Goal: Task Accomplishment & Management: Complete application form

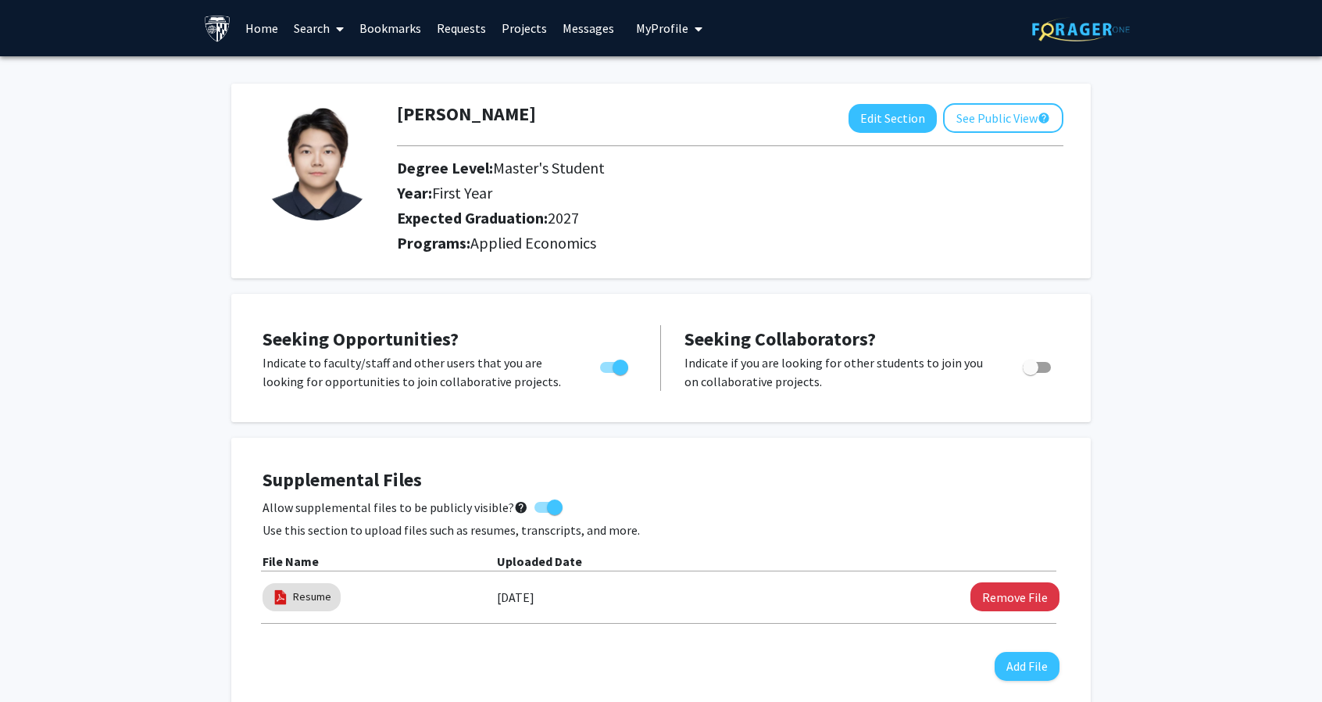
click at [394, 25] on link "Bookmarks" at bounding box center [390, 28] width 77 height 55
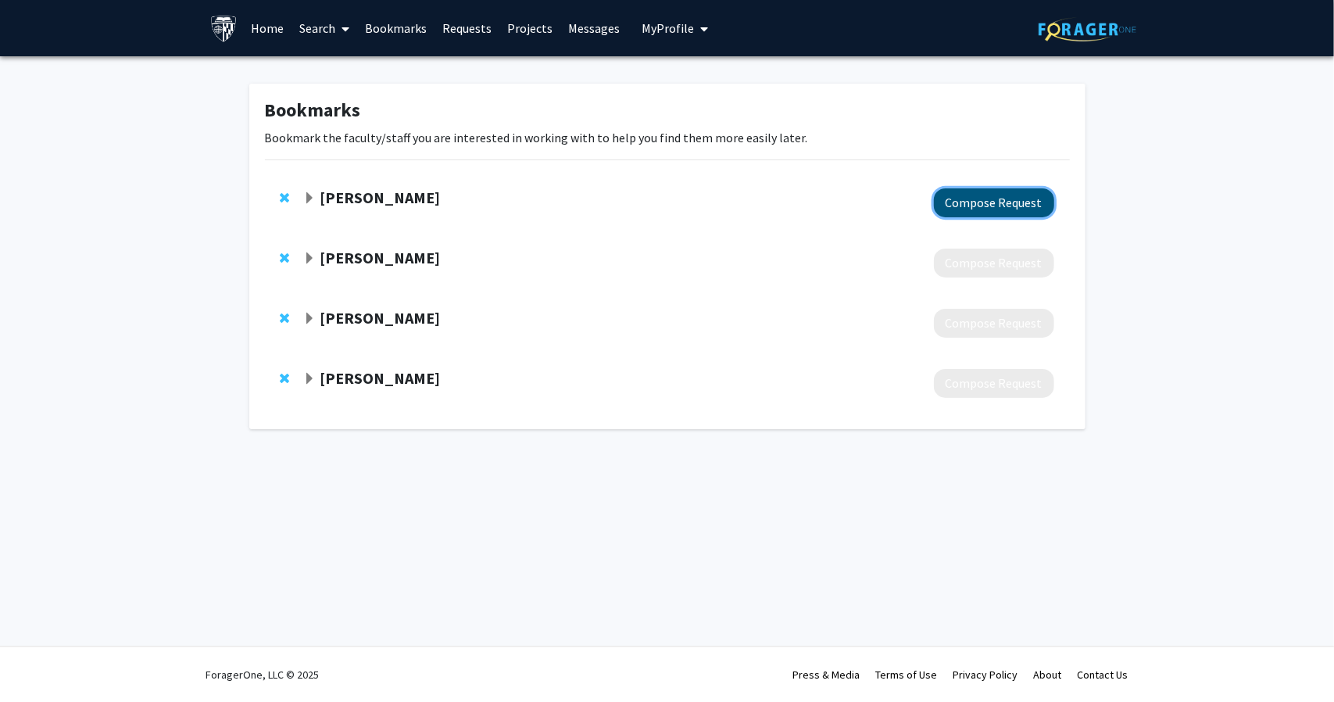
click at [972, 202] on button "Compose Request" at bounding box center [994, 202] width 120 height 29
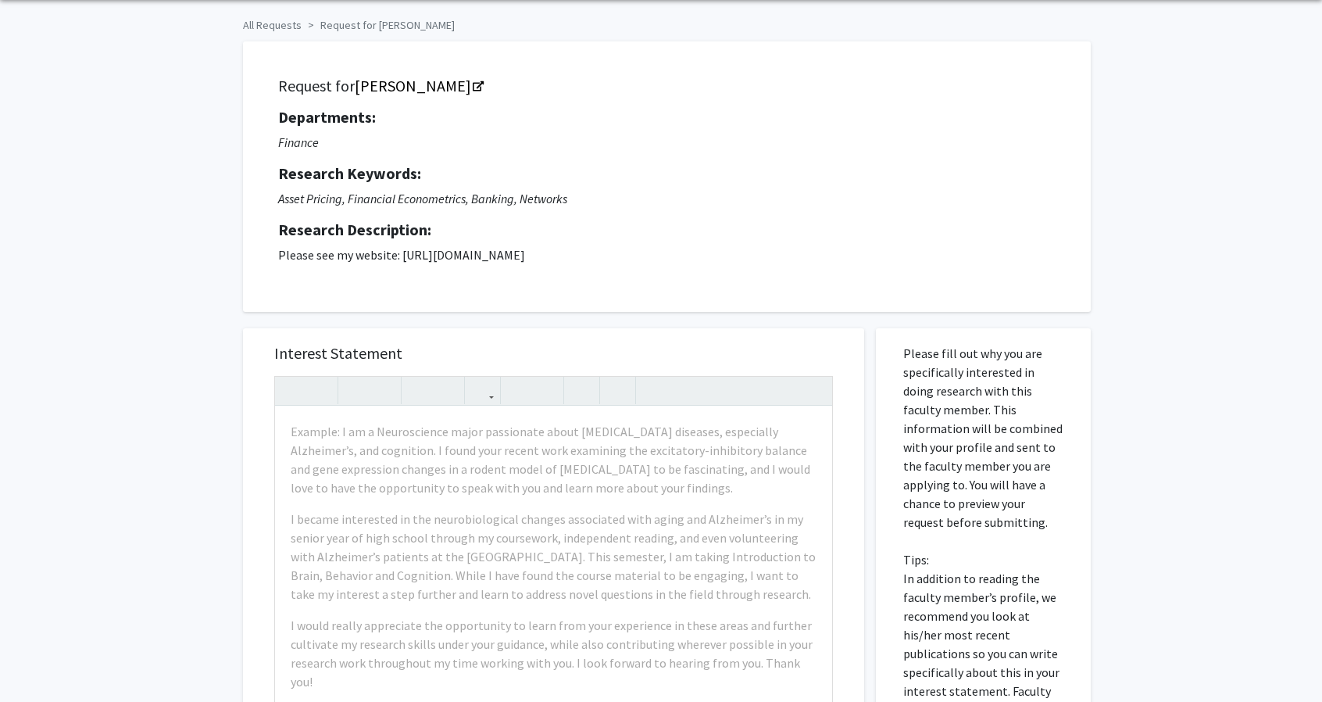
scroll to position [56, 0]
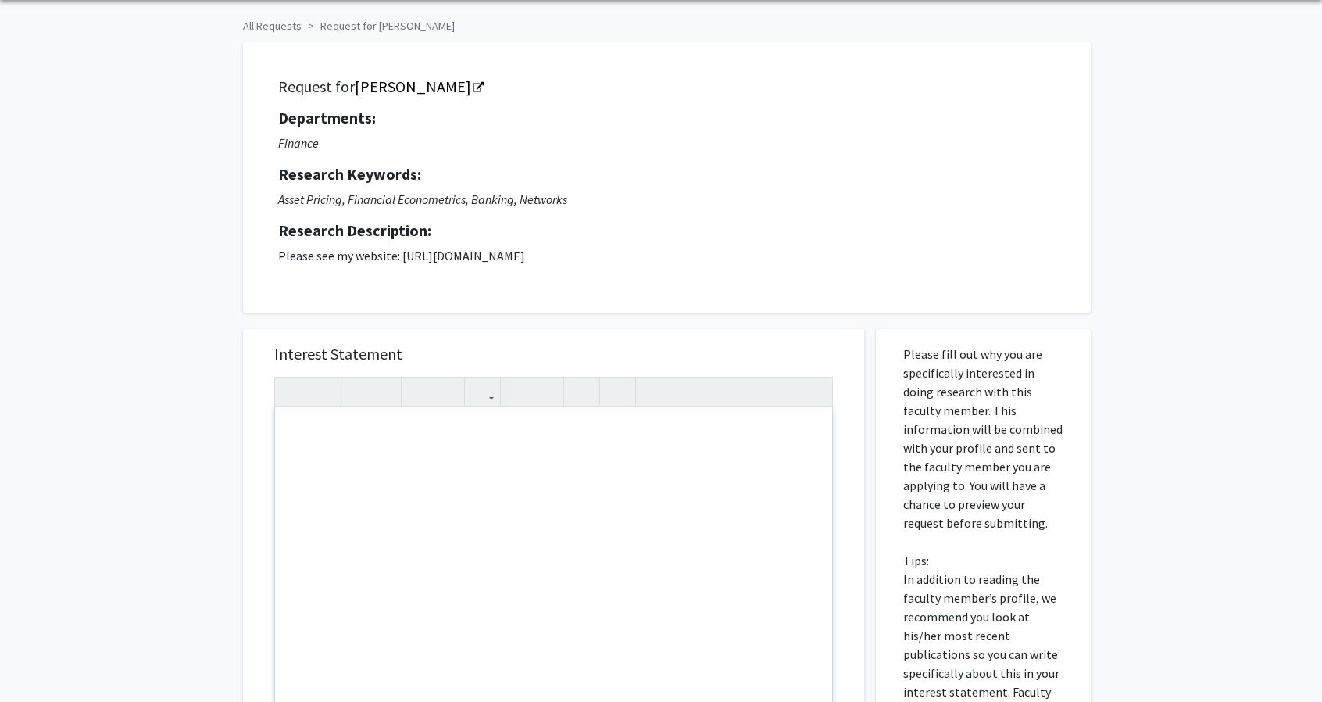
paste div "Note to users with screen readers: Please press Alt+0 or Option+0 to deactivate…"
type textarea "<l>Ipsu dolorsita Co: </a><e>Seddo eiu tem incidi utl etdo ma aliq en adminim. …"
click at [441, 463] on div "Note to users with screen readers: Please press Alt+0 or Option+0 to deactivate…" at bounding box center [553, 586] width 557 height 359
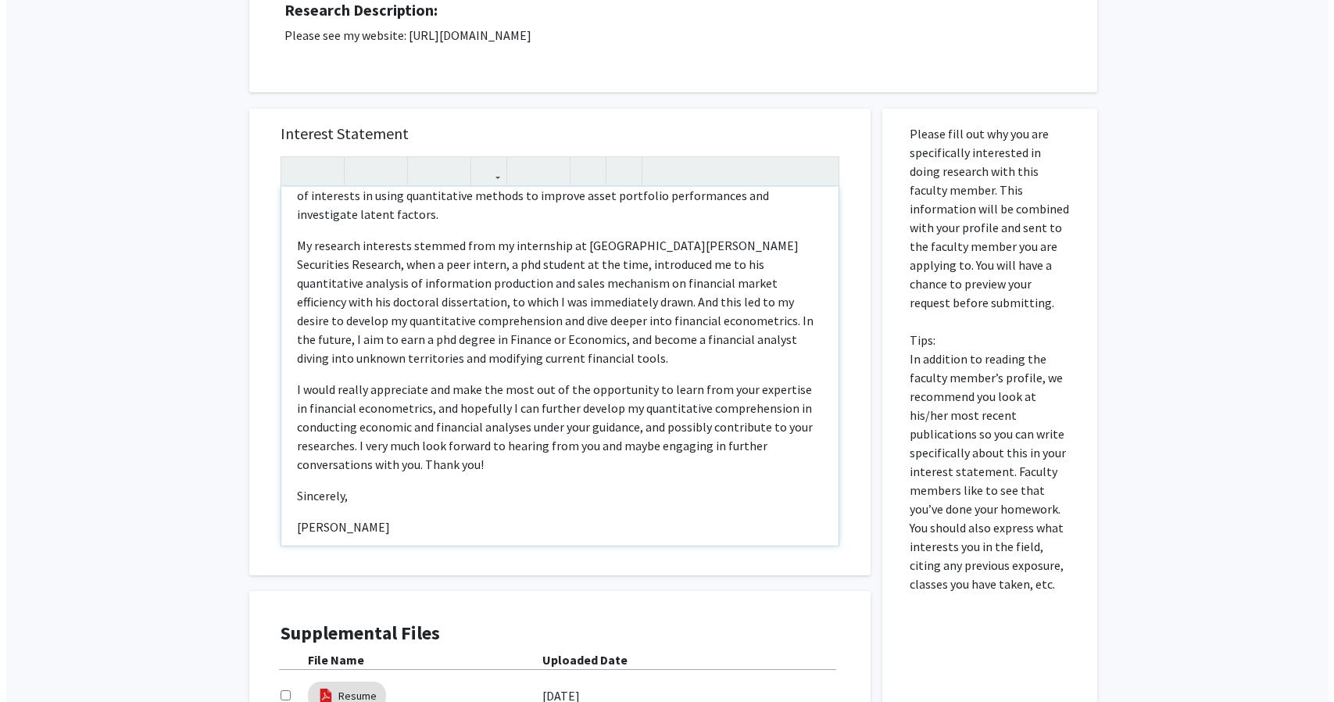
scroll to position [481, 0]
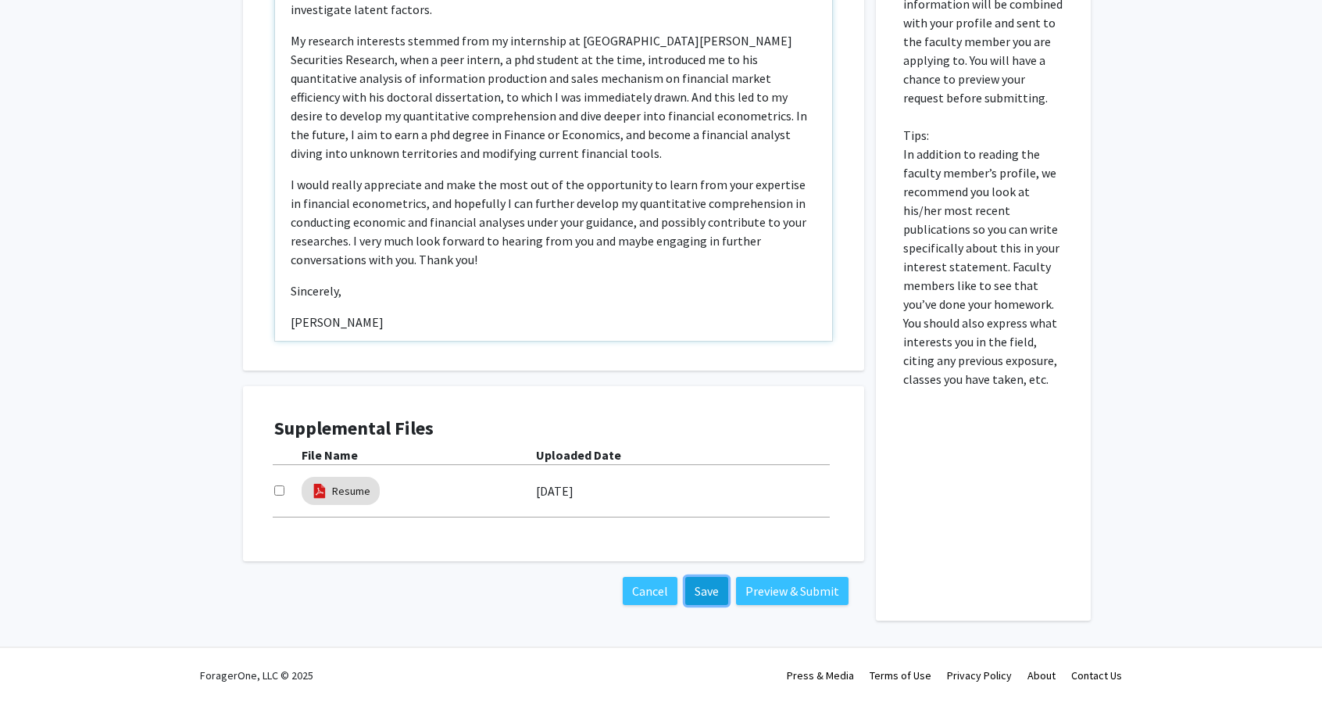
click at [706, 593] on button "Save" at bounding box center [706, 591] width 43 height 28
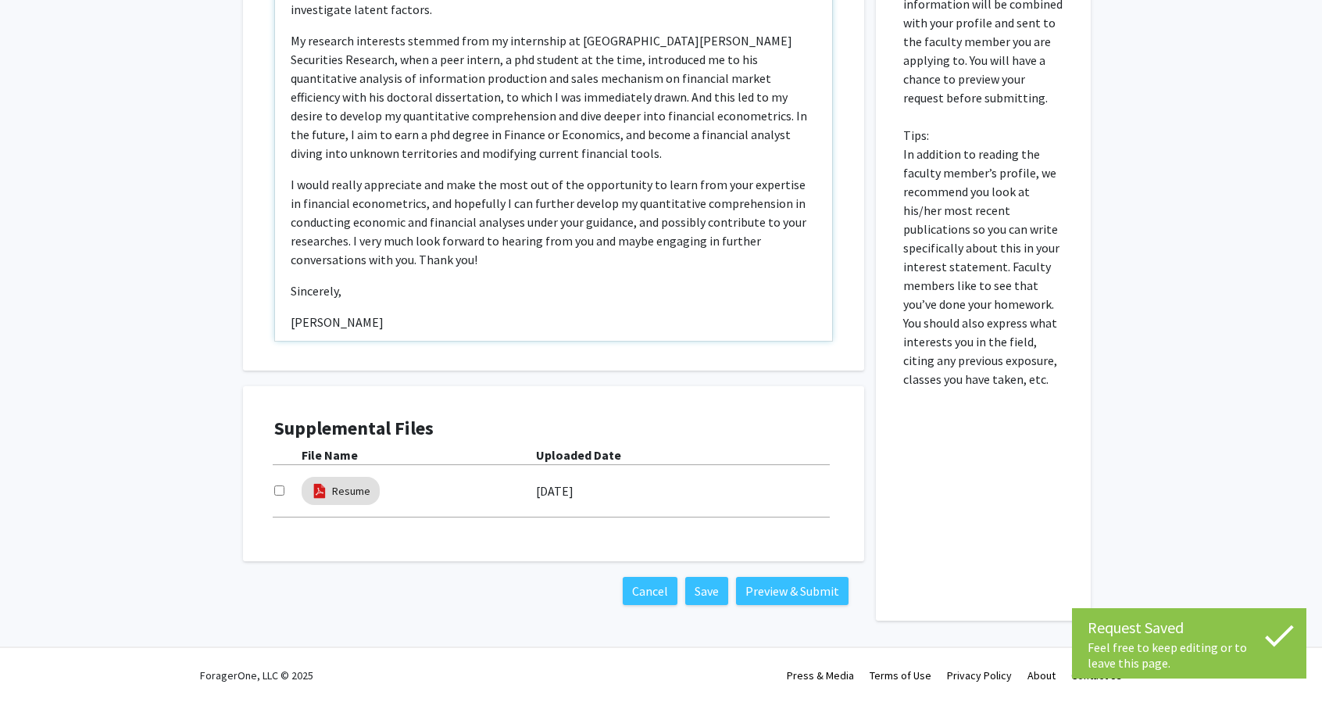
click at [276, 488] on input "checkbox" at bounding box center [279, 490] width 10 height 10
checkbox input "true"
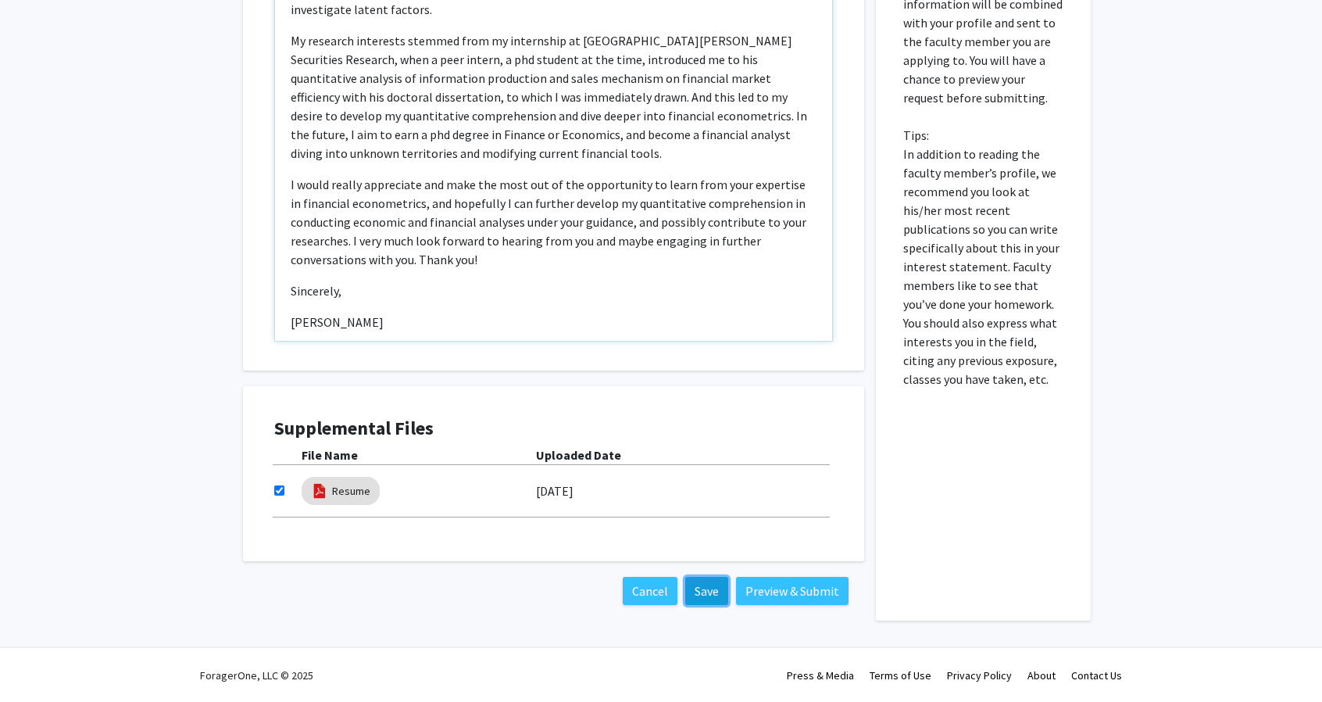
click at [722, 587] on button "Save" at bounding box center [706, 591] width 43 height 28
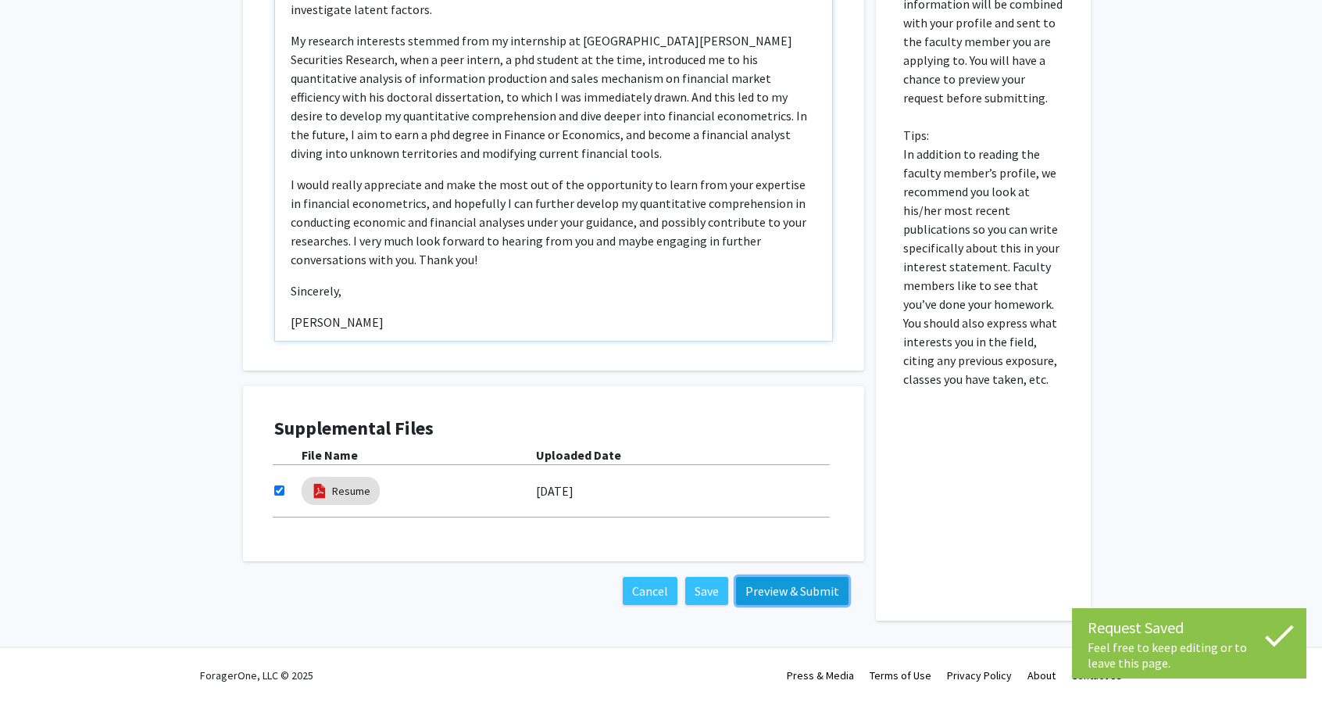
click at [792, 584] on button "Preview & Submit" at bounding box center [792, 591] width 113 height 28
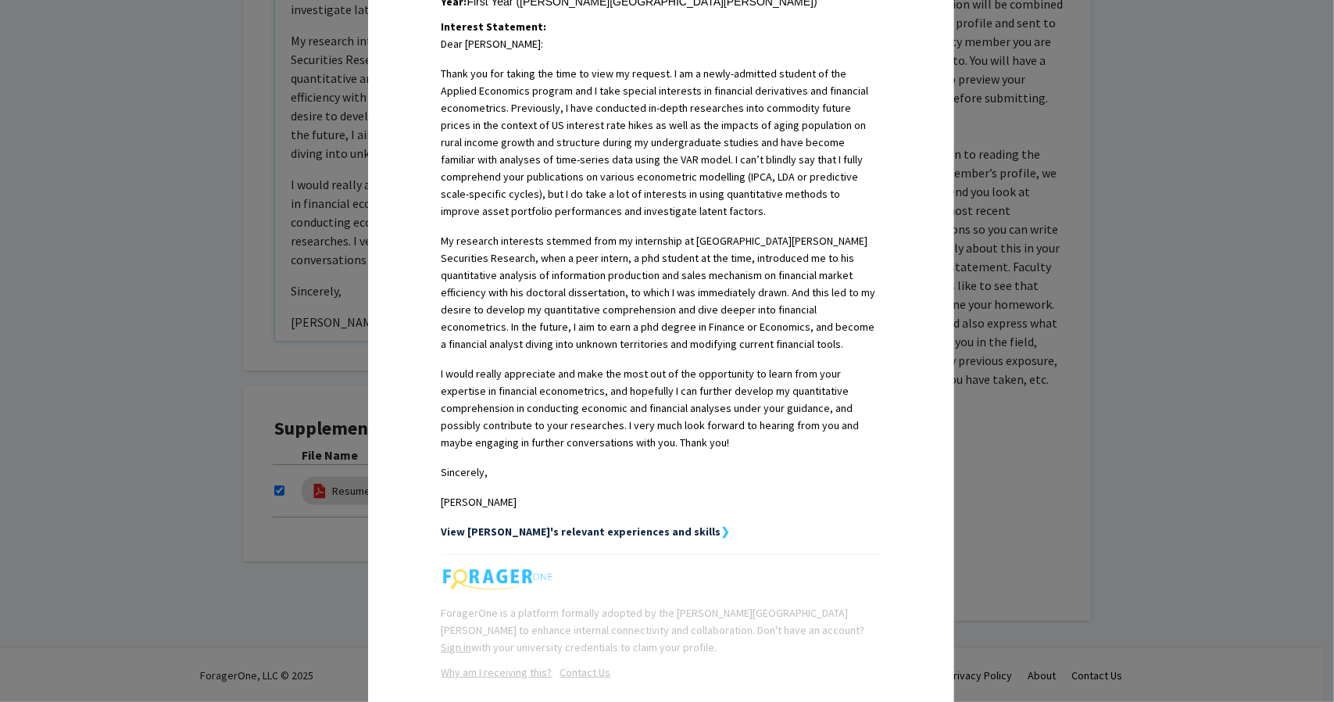
scroll to position [464, 0]
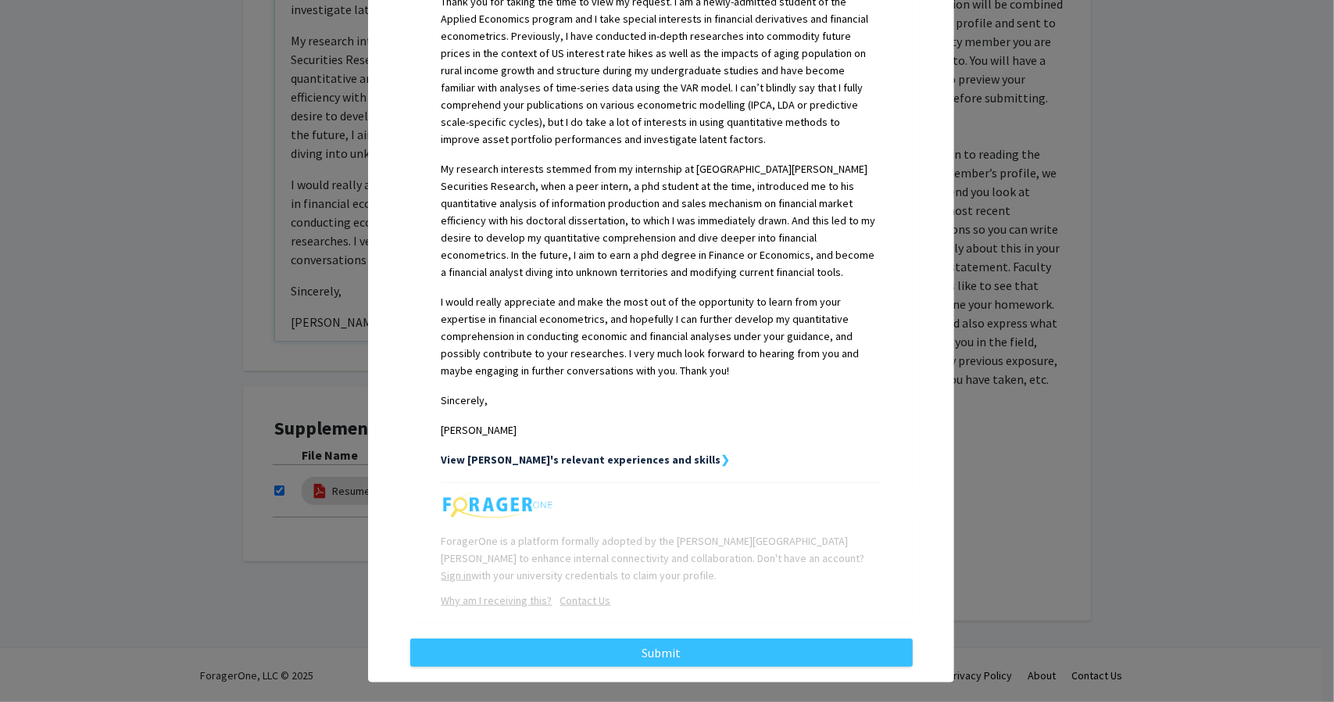
click at [623, 452] on strong "View [PERSON_NAME]'s relevant experiences and skills" at bounding box center [581, 459] width 280 height 14
click at [630, 452] on strong "View [PERSON_NAME]'s relevant experiences and skills" at bounding box center [581, 459] width 280 height 14
click at [624, 452] on strong "View [PERSON_NAME]'s relevant experiences and skills" at bounding box center [581, 459] width 280 height 14
click at [721, 452] on strong "❯" at bounding box center [725, 459] width 9 height 14
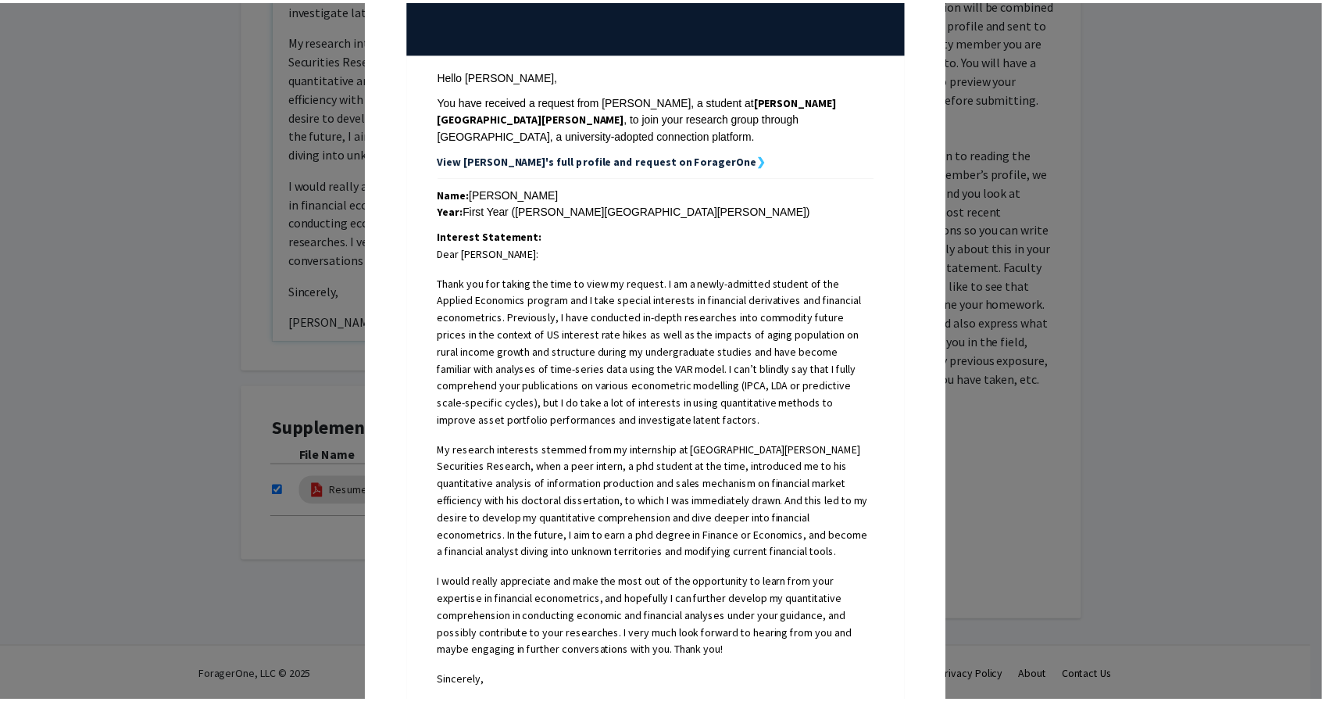
scroll to position [0, 0]
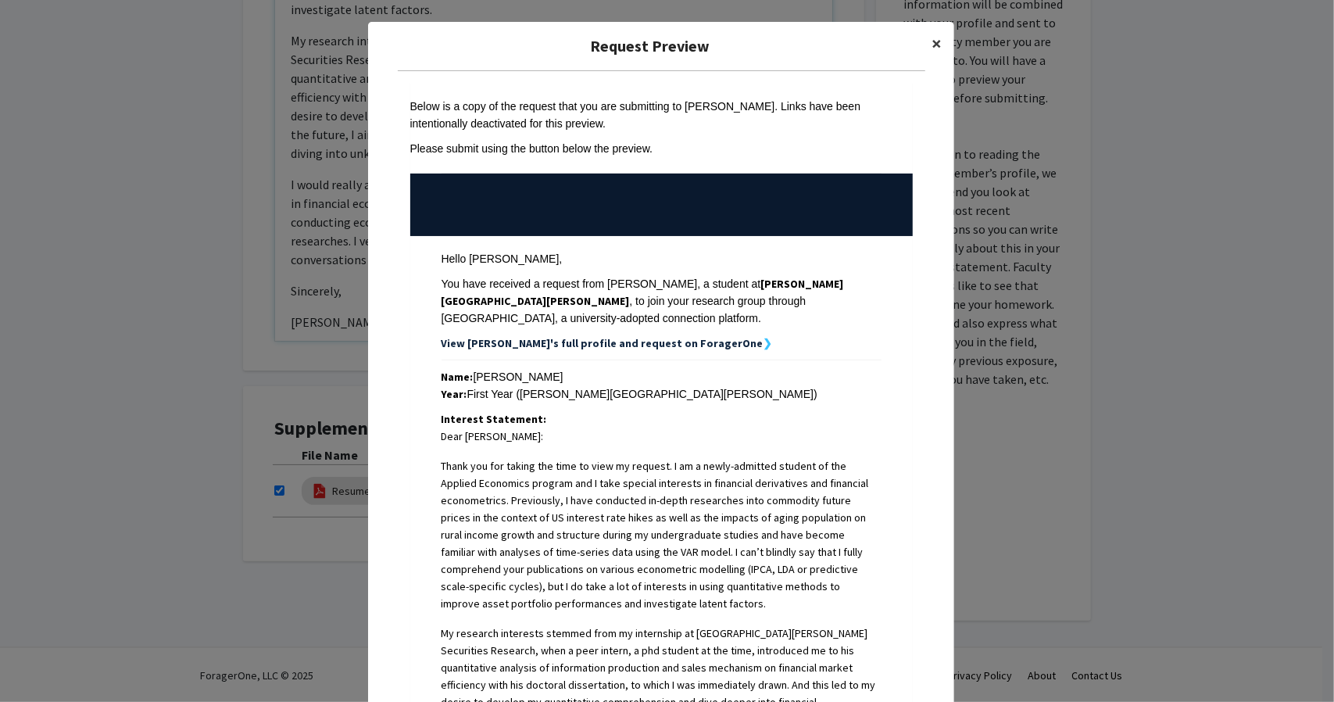
click at [931, 38] on span "×" at bounding box center [936, 43] width 10 height 24
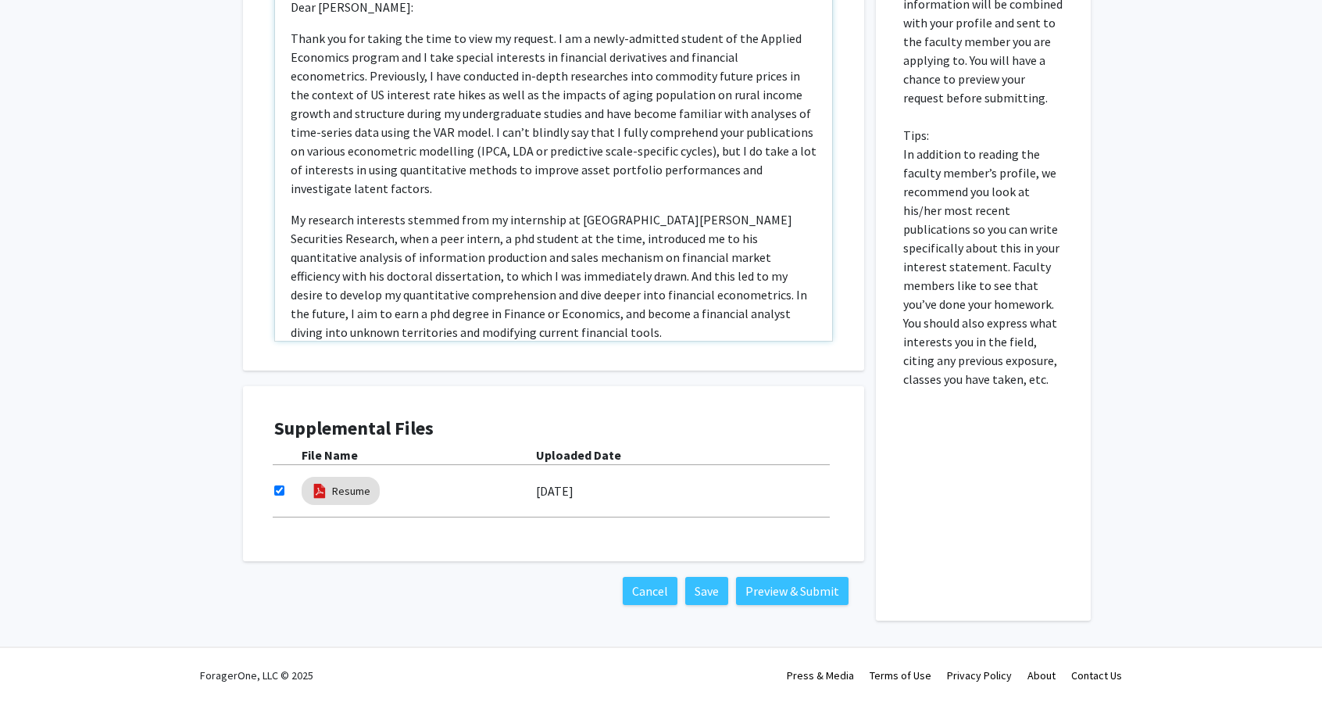
click at [398, 54] on p "Thank you for taking the time to view my request. I am a newly-admitted student…" at bounding box center [554, 113] width 526 height 169
click at [800, 588] on button "Preview & Submit" at bounding box center [792, 591] width 113 height 28
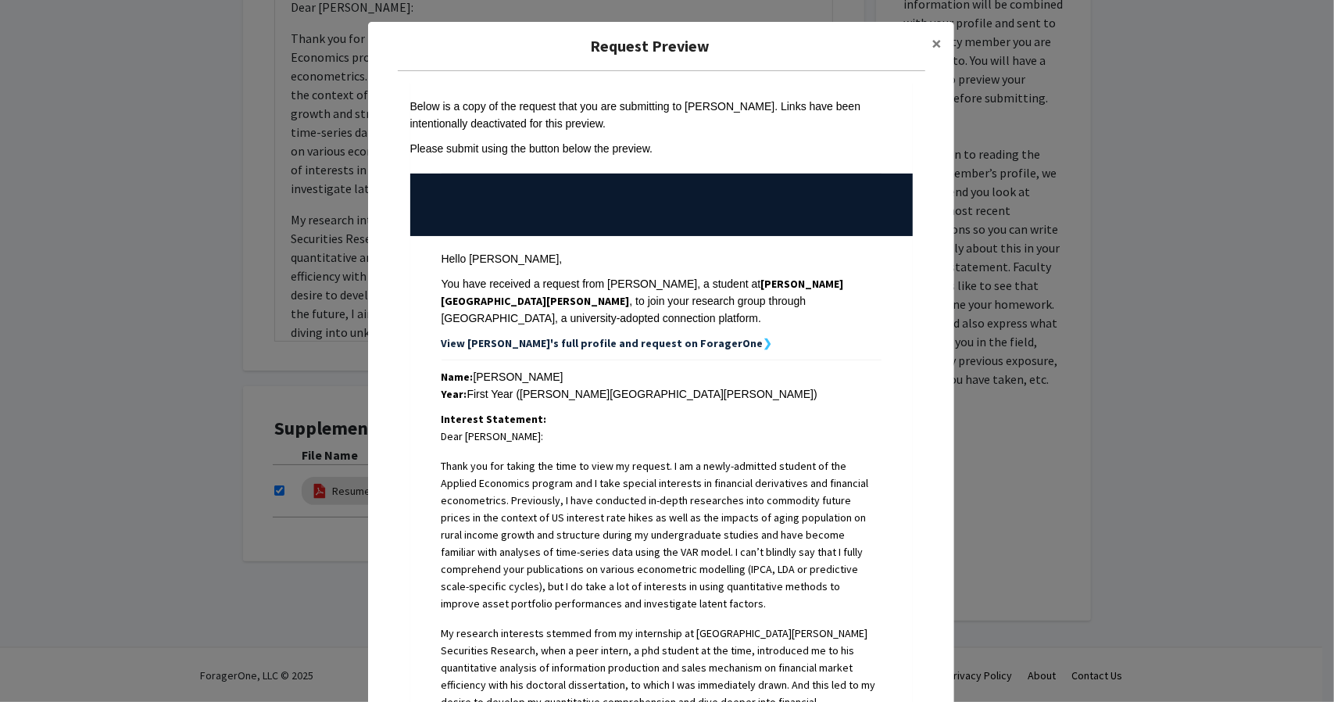
click at [662, 336] on strong "View [PERSON_NAME]'s full profile and request on ForagerOne" at bounding box center [602, 343] width 322 height 14
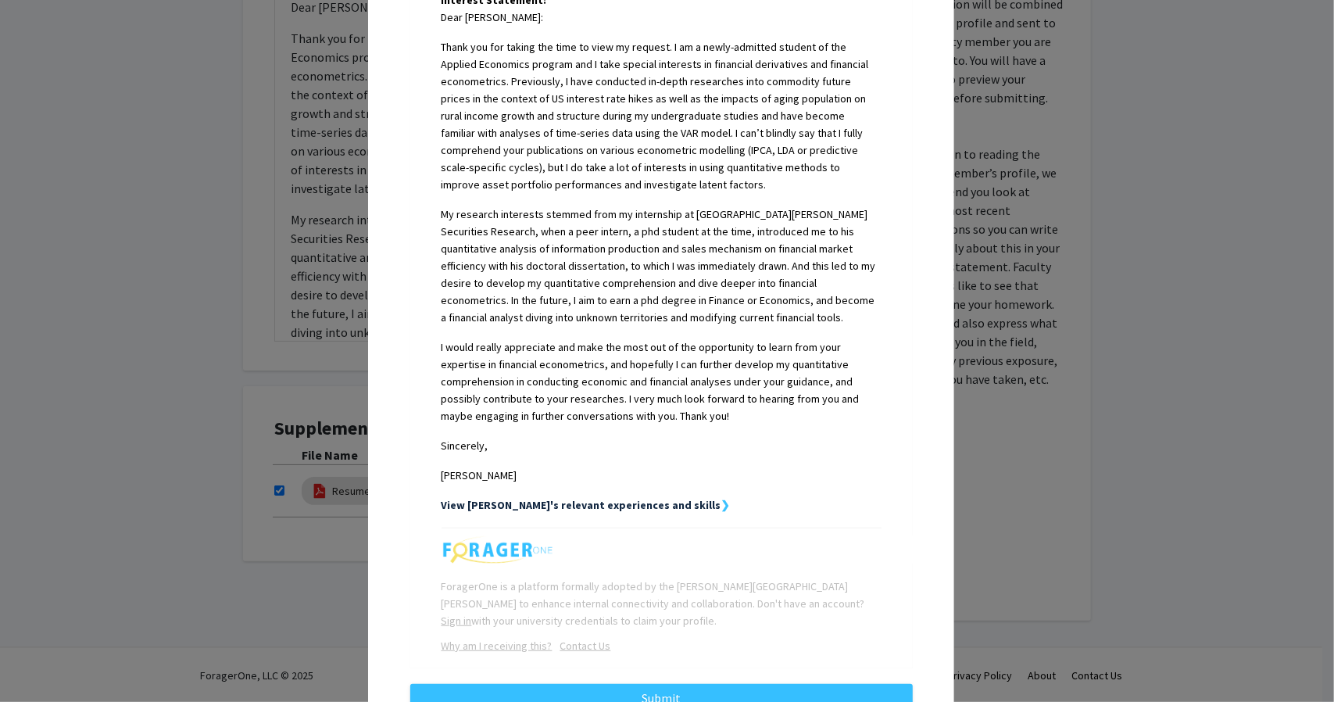
scroll to position [464, 0]
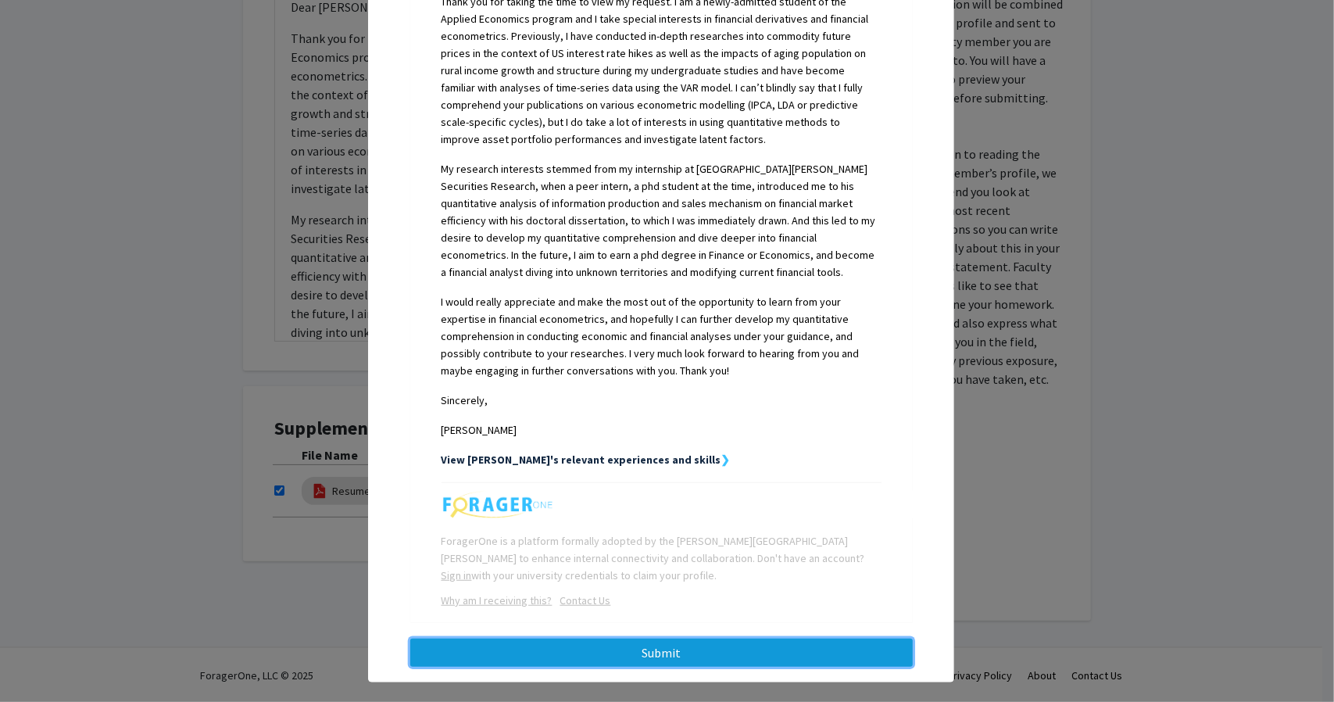
click at [670, 638] on button "Submit" at bounding box center [661, 652] width 502 height 28
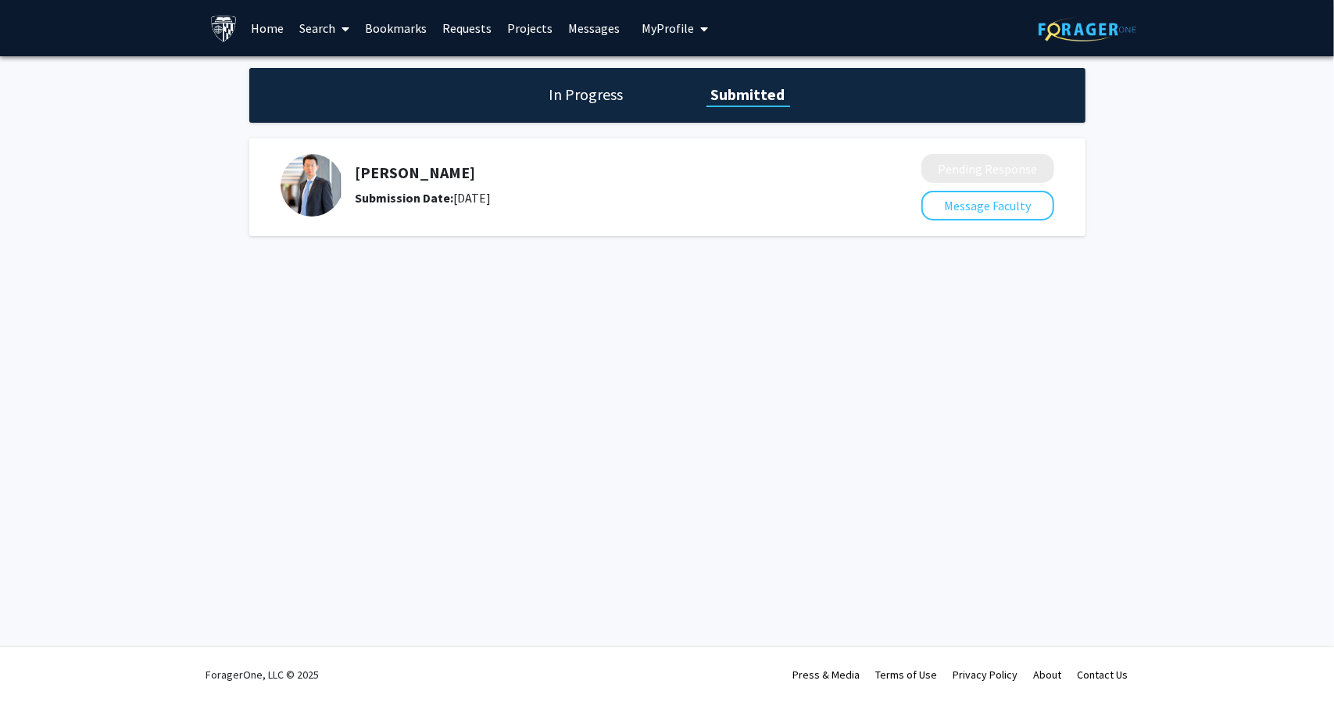
click at [589, 93] on h1 "In Progress" at bounding box center [587, 95] width 84 height 22
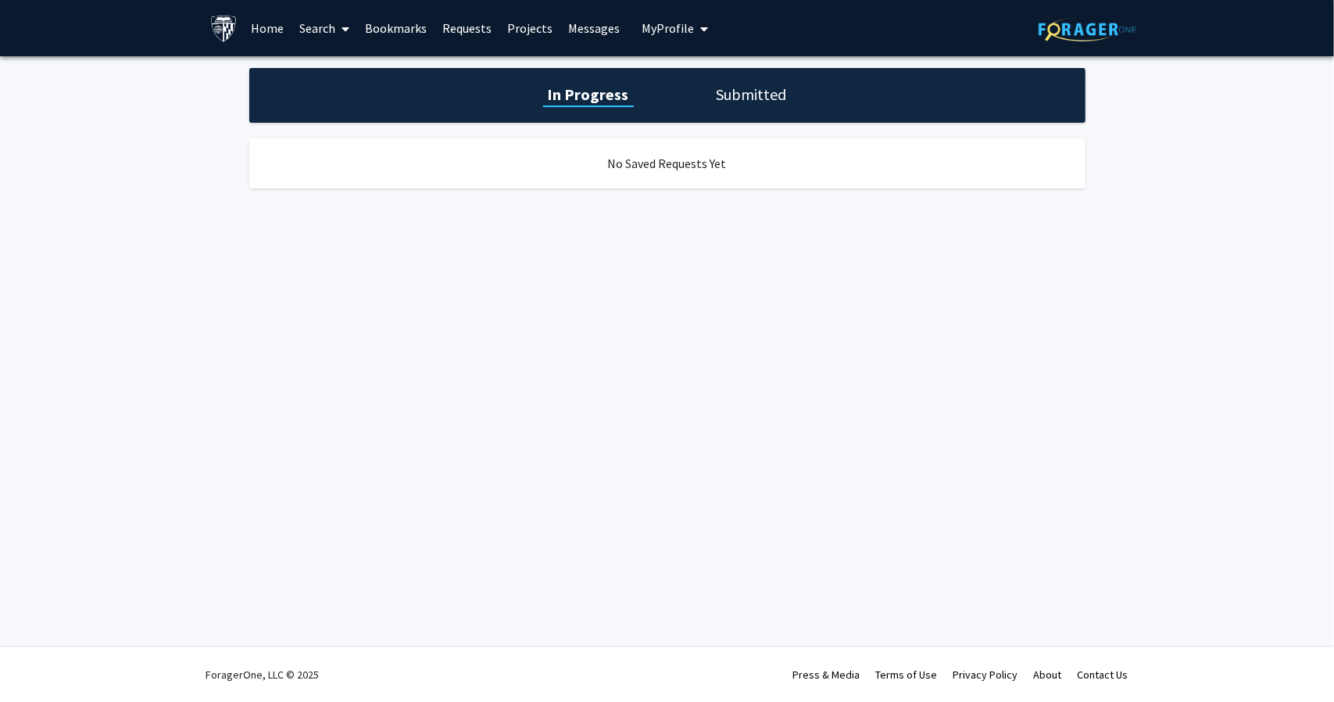
click at [267, 23] on link "Home" at bounding box center [267, 28] width 48 height 55
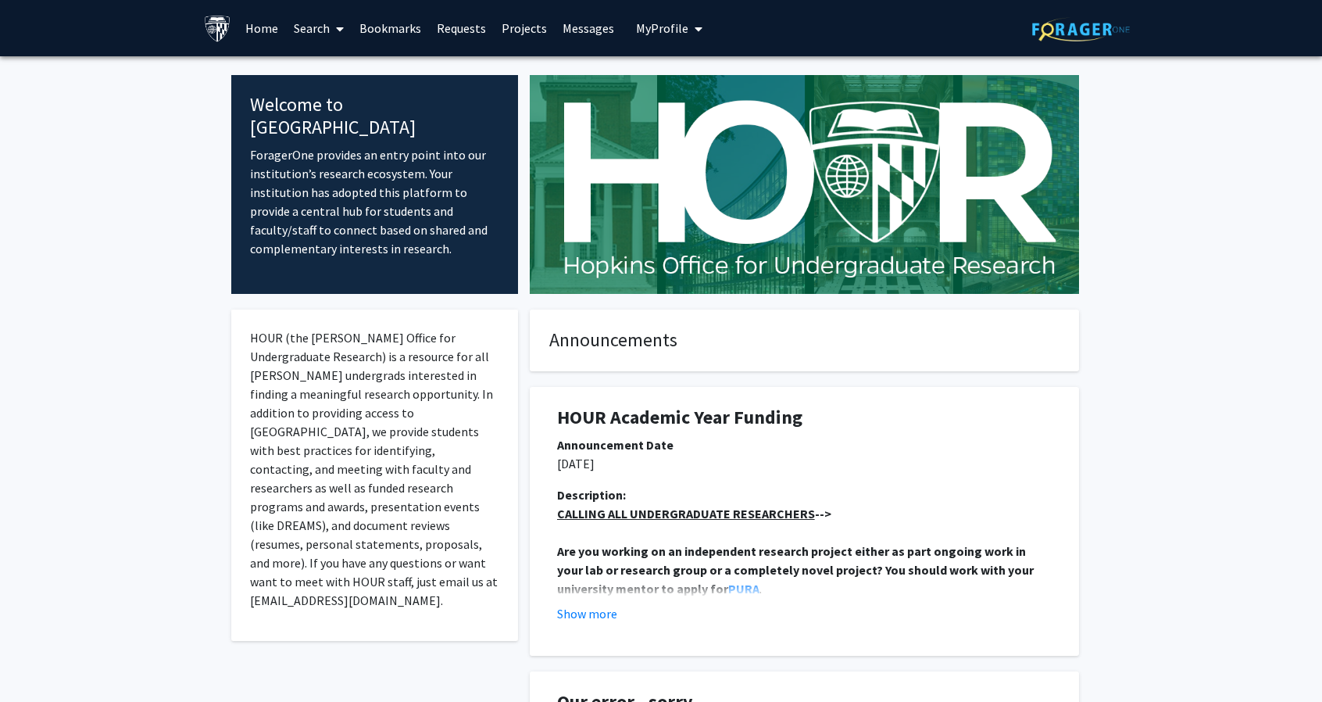
click at [520, 29] on link "Projects" at bounding box center [524, 28] width 61 height 55
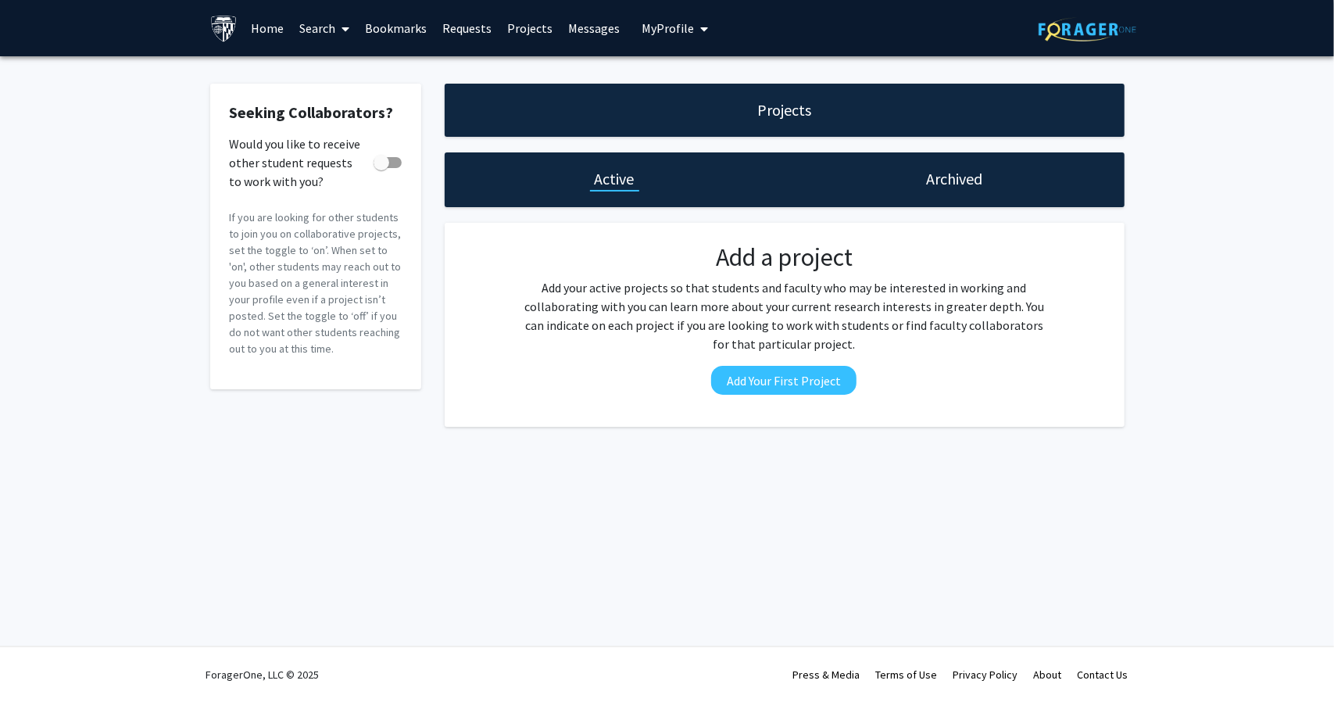
click at [316, 22] on link "Search" at bounding box center [324, 28] width 66 height 55
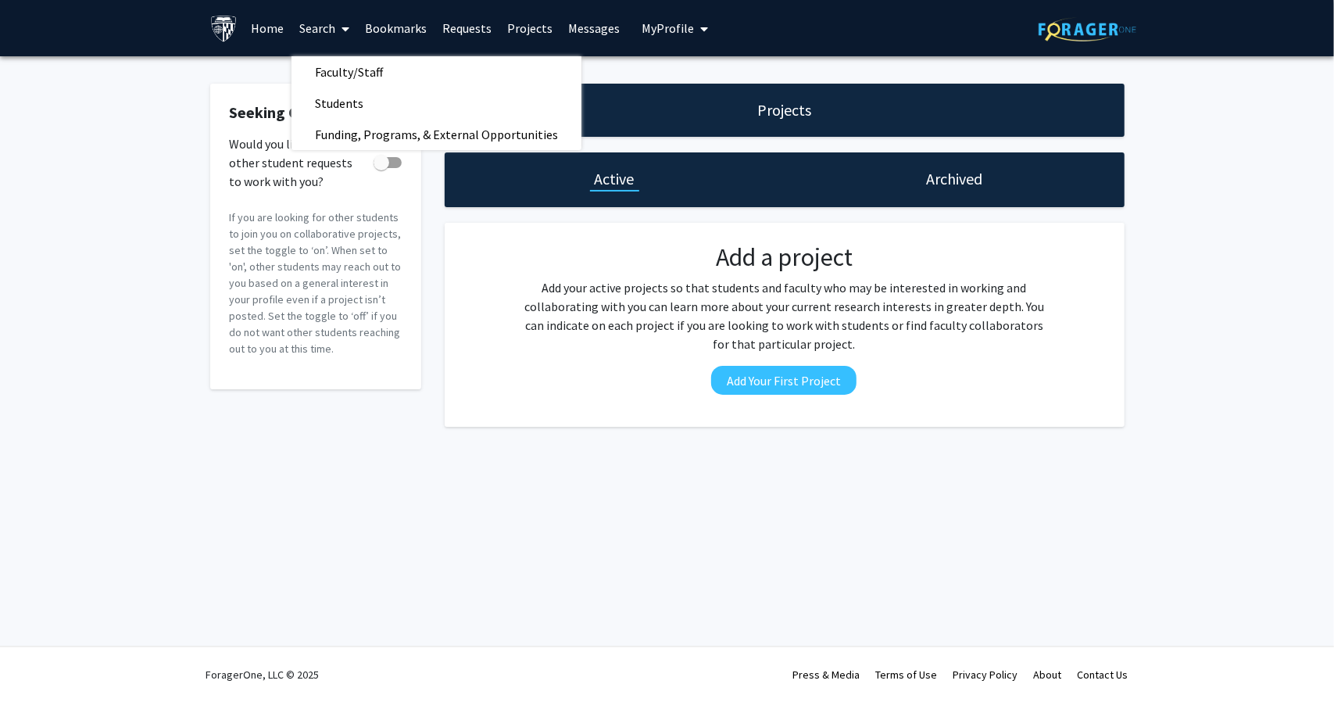
click at [270, 20] on link "Home" at bounding box center [267, 28] width 48 height 55
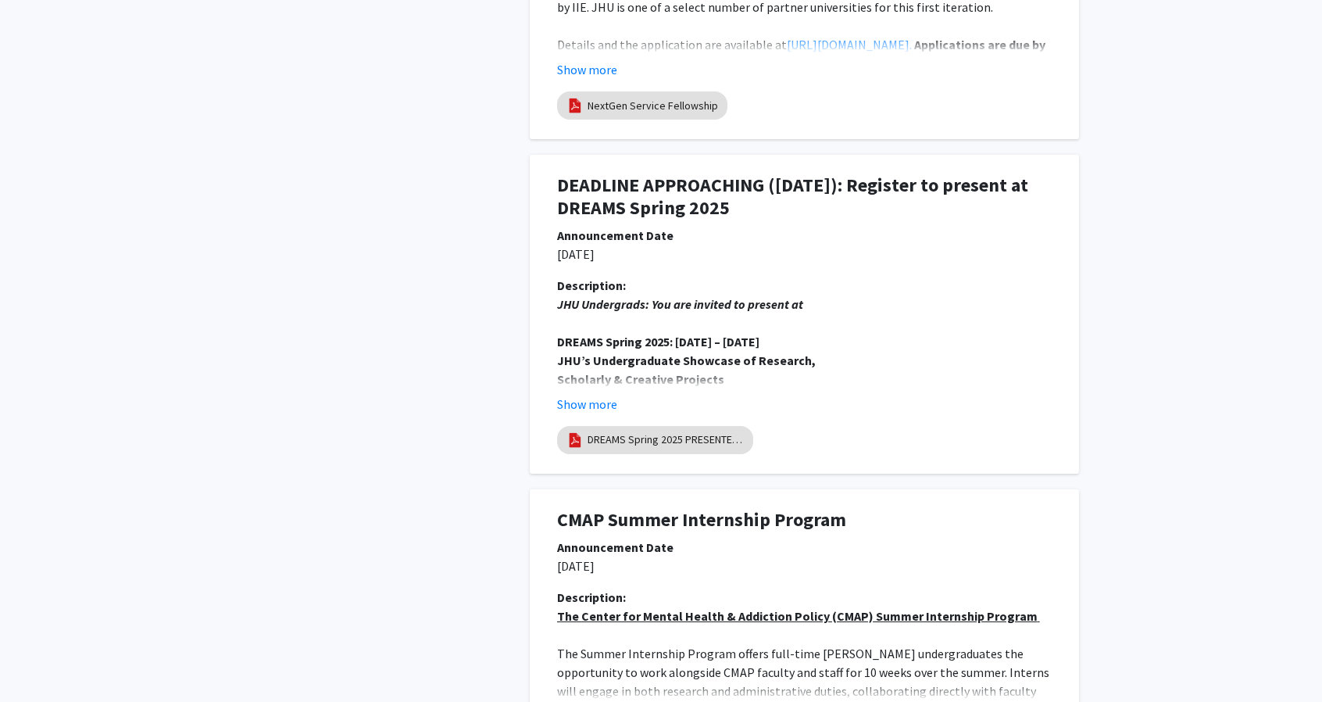
scroll to position [2828, 0]
